Goal: Find contact information: Find work email

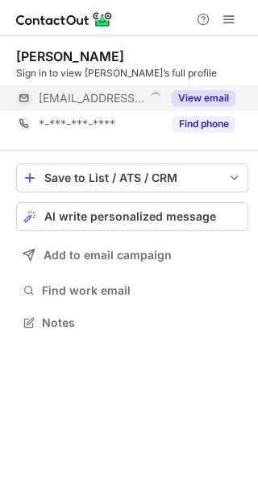
scroll to position [312, 258]
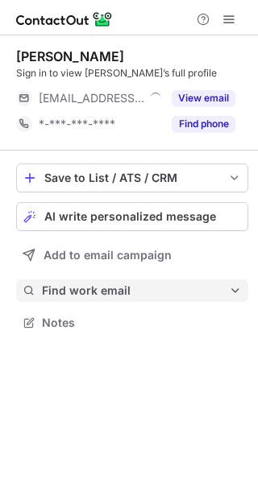
click at [166, 284] on span "Find work email" at bounding box center [135, 291] width 187 height 15
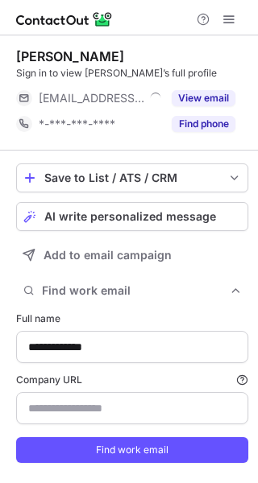
type input "*********"
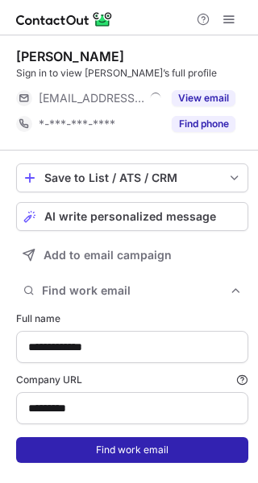
click at [155, 452] on button "Find work email" at bounding box center [132, 451] width 232 height 26
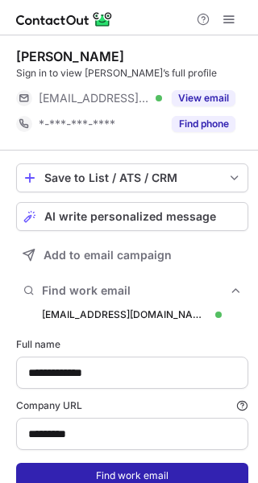
scroll to position [508, 247]
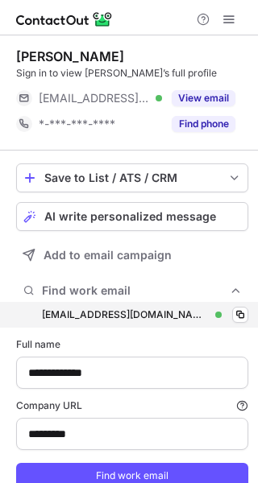
click at [162, 312] on div "chartog@inwork.nl chartog@inwork.nl Verified Copy" at bounding box center [132, 315] width 232 height 26
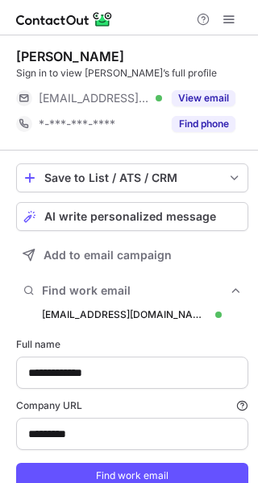
click at [171, 43] on div "Claire Hartog Sign in to view Claire’s full profile ***@inwork.nl Verified View…" at bounding box center [132, 92] width 232 height 115
click at [24, 52] on div "Claire Hartog" at bounding box center [70, 56] width 108 height 16
copy div "Claire"
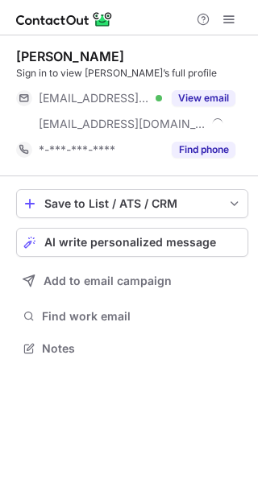
scroll to position [338, 258]
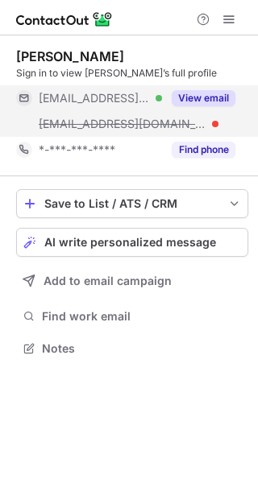
click at [211, 90] on button "View email" at bounding box center [204, 98] width 64 height 16
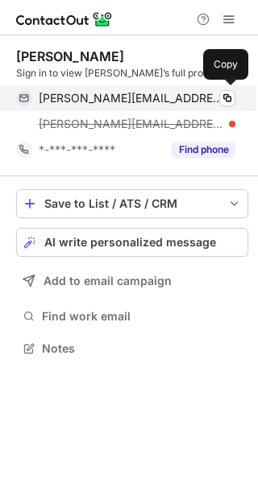
click at [211, 90] on div "jana.hasova@upcmail.nl Verified Copy" at bounding box center [125, 98] width 219 height 26
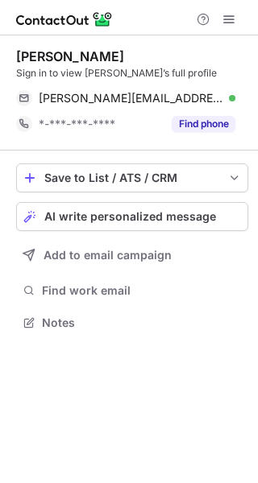
scroll to position [312, 258]
click at [27, 65] on div "Jana Hasova Sign in to view Jana’s full profile" at bounding box center [132, 64] width 232 height 32
click at [27, 53] on div "Jana Hasova" at bounding box center [70, 56] width 108 height 16
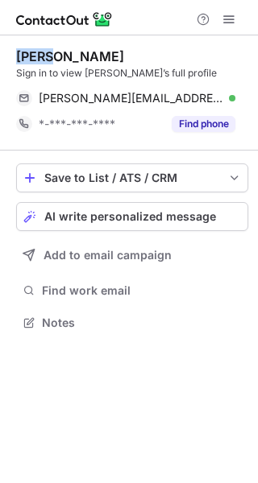
copy div "Jana"
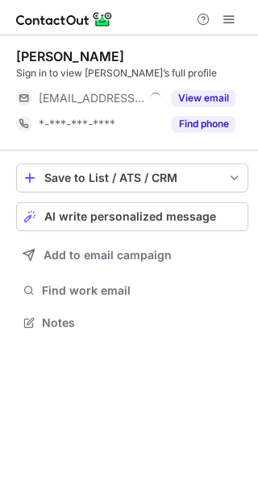
scroll to position [312, 258]
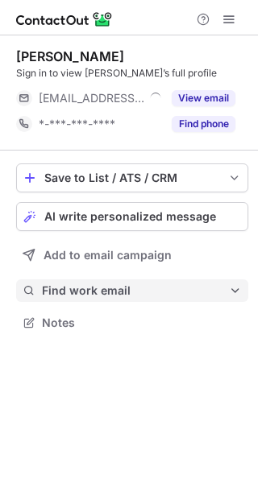
click at [167, 283] on button "Find work email" at bounding box center [132, 291] width 232 height 23
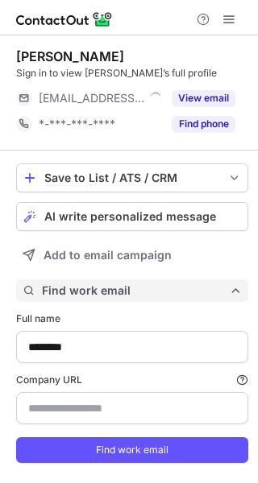
scroll to position [483, 247]
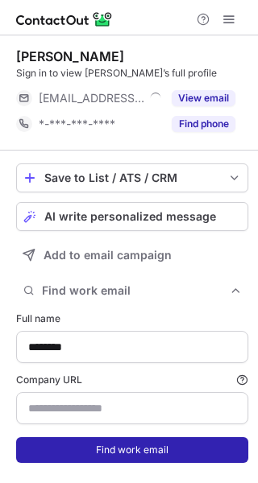
type input "**********"
click at [122, 450] on button "Find work email" at bounding box center [132, 451] width 232 height 26
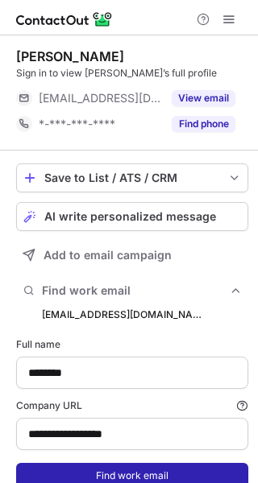
scroll to position [508, 247]
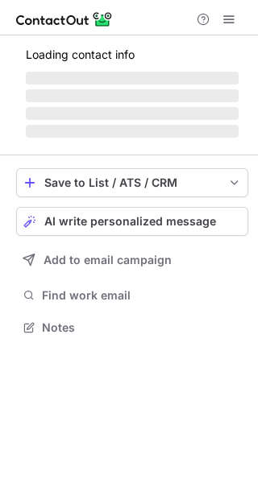
scroll to position [312, 258]
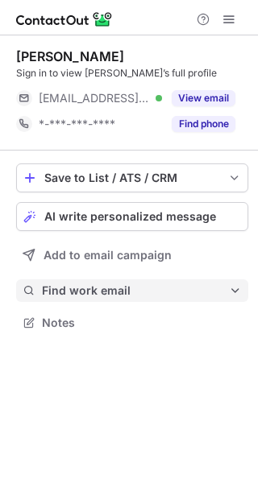
click at [180, 293] on span "Find work email" at bounding box center [135, 291] width 187 height 15
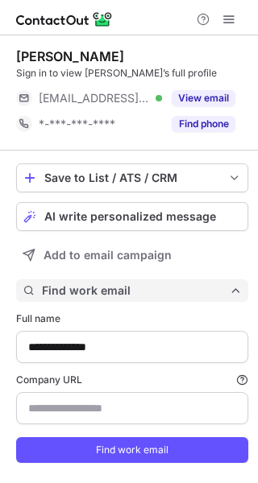
scroll to position [483, 247]
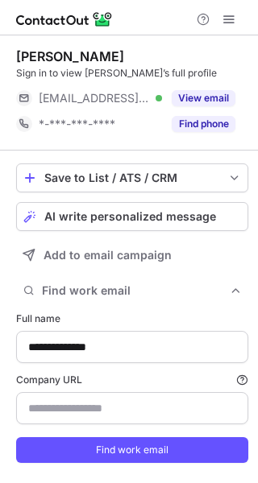
type input "**********"
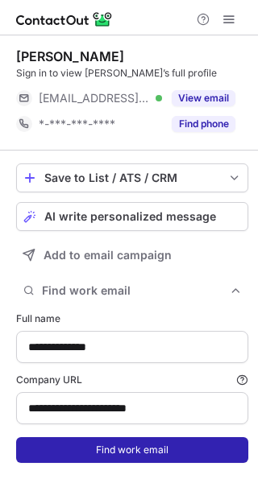
click at [148, 447] on button "Find work email" at bounding box center [132, 451] width 232 height 26
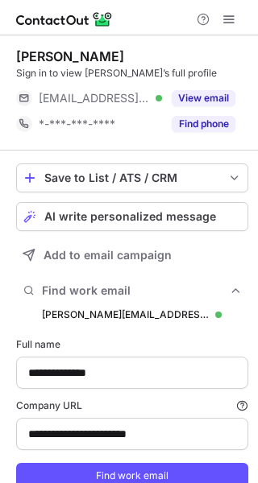
scroll to position [508, 247]
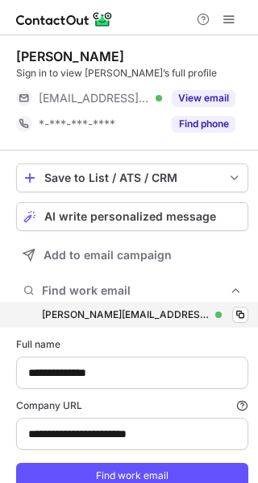
click at [134, 323] on div "simranjit.kaur@nearfieldinstruments.com simranjit.kaur@nearfieldinstruments.com…" at bounding box center [132, 315] width 232 height 26
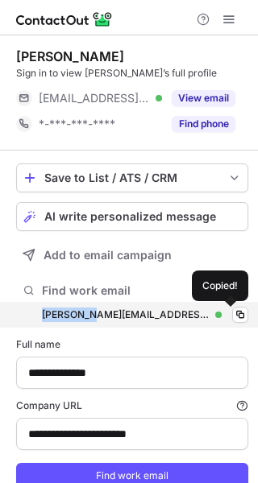
click at [134, 323] on div "simranjit.kaur@nearfieldinstruments.com simranjit.kaur@nearfieldinstruments.com…" at bounding box center [132, 315] width 232 height 26
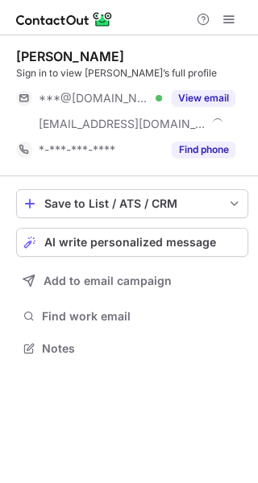
scroll to position [338, 258]
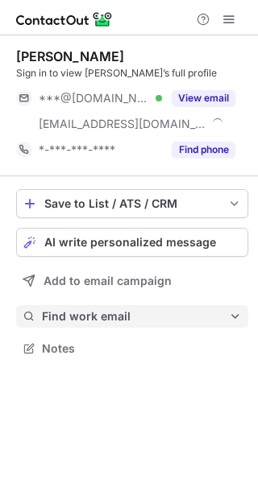
click at [193, 318] on span "Find work email" at bounding box center [135, 316] width 187 height 15
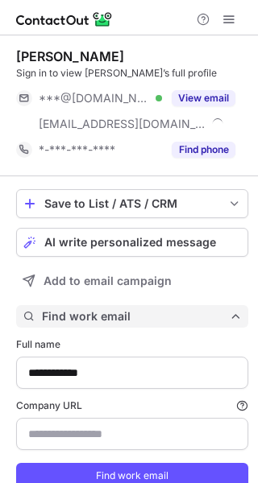
type input "**********"
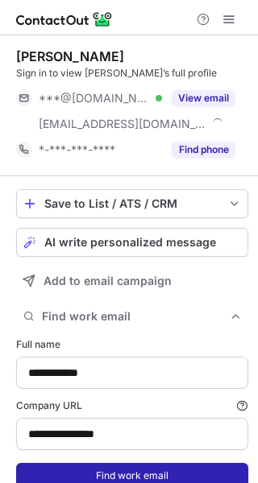
click at [150, 469] on button "Find work email" at bounding box center [132, 476] width 232 height 26
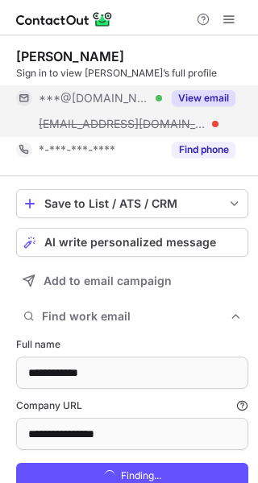
click at [162, 97] on div "View email" at bounding box center [198, 98] width 73 height 26
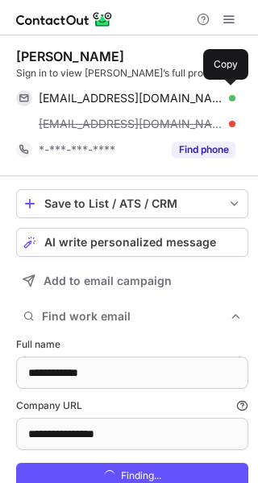
click at [162, 97] on span "marjolucker@gmail.com" at bounding box center [131, 98] width 185 height 15
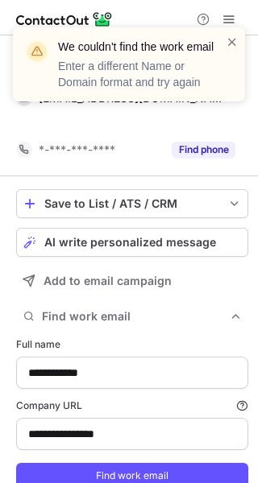
scroll to position [483, 247]
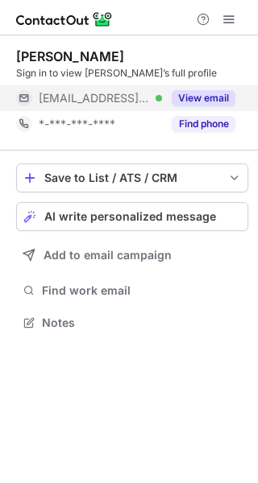
scroll to position [312, 258]
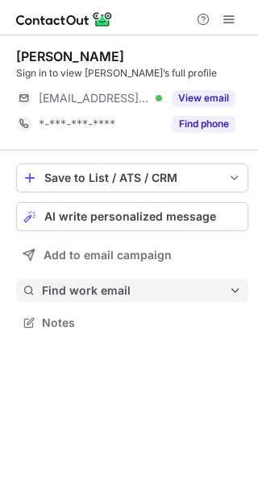
click at [58, 296] on span "Find work email" at bounding box center [135, 291] width 187 height 15
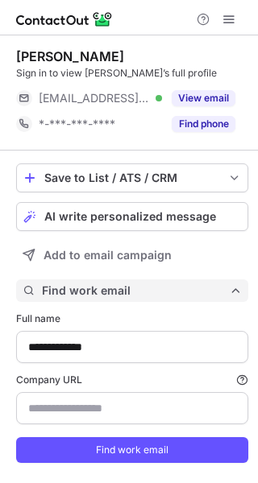
scroll to position [483, 247]
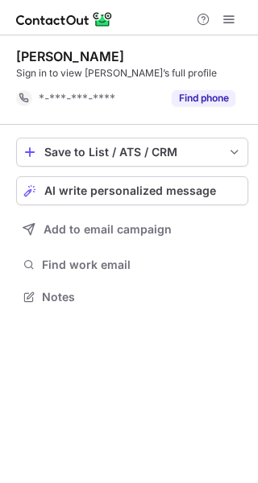
scroll to position [286, 258]
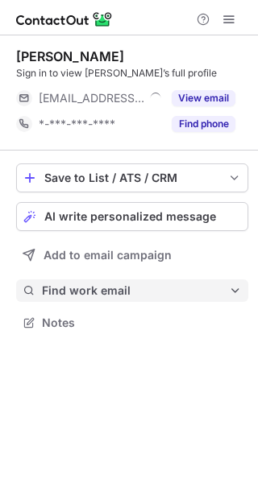
scroll to position [312, 258]
click at [110, 284] on span "Find work email" at bounding box center [135, 291] width 187 height 15
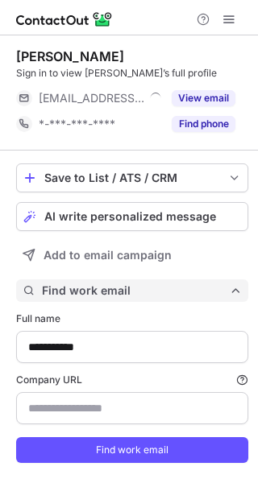
scroll to position [483, 247]
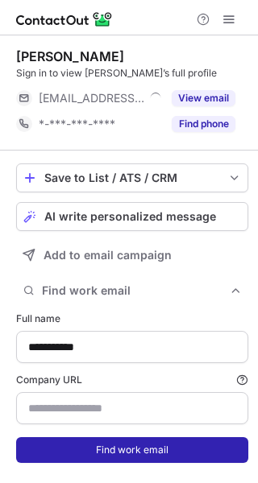
type input "**********"
click at [133, 444] on button "Find work email" at bounding box center [132, 451] width 232 height 26
